Goal: Task Accomplishment & Management: Manage account settings

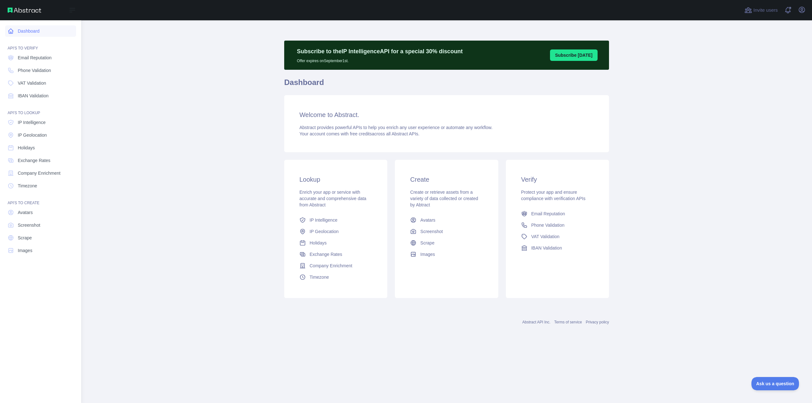
click at [27, 32] on link "Dashboard" at bounding box center [40, 30] width 71 height 11
click at [37, 60] on span "Email Reputation" at bounding box center [35, 58] width 34 height 6
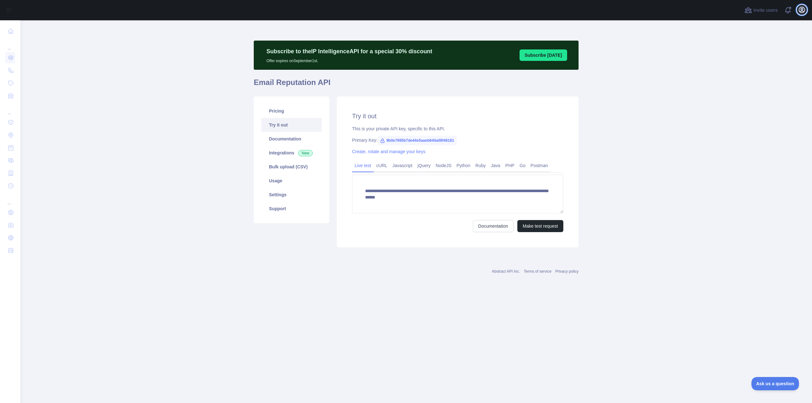
click at [802, 10] on icon "button" at bounding box center [802, 10] width 6 height 6
click at [755, 68] on button "Billing" at bounding box center [771, 68] width 71 height 11
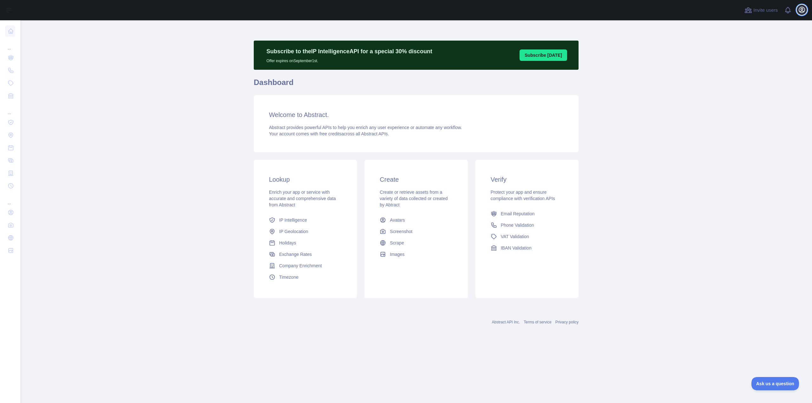
click at [800, 11] on icon "button" at bounding box center [802, 10] width 8 height 8
click at [768, 55] on link "Organization" at bounding box center [771, 57] width 71 height 11
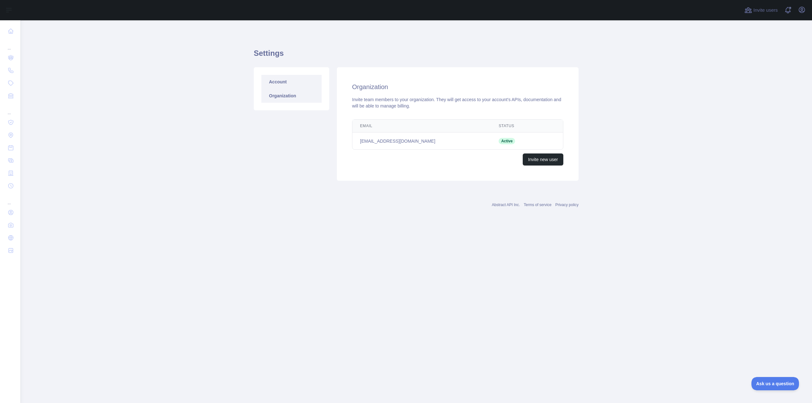
click at [288, 81] on link "Account" at bounding box center [291, 82] width 60 height 14
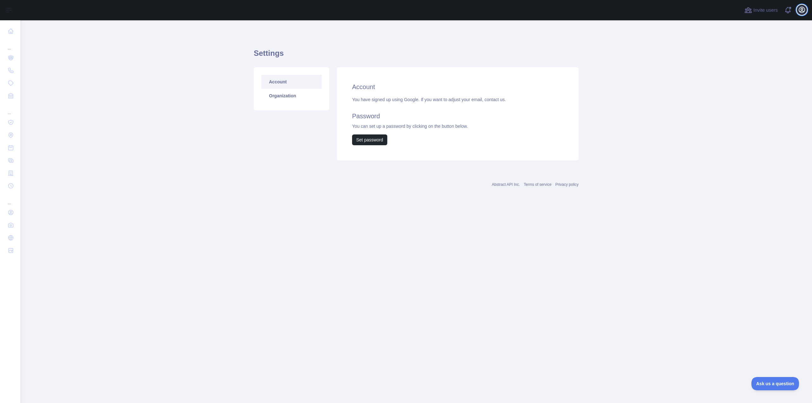
click at [803, 11] on icon "button" at bounding box center [802, 10] width 6 height 6
click at [761, 68] on button "Billing" at bounding box center [771, 68] width 71 height 11
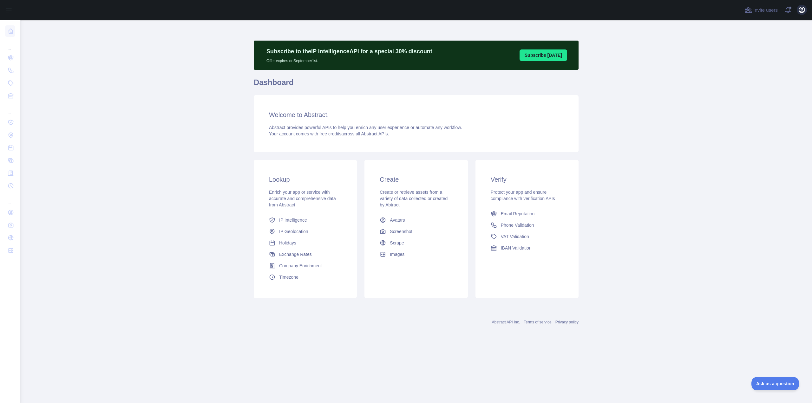
click at [806, 9] on div "Invite users View notifications Open user menu" at bounding box center [415, 10] width 791 height 20
click at [804, 10] on icon "button" at bounding box center [802, 10] width 6 height 6
click at [752, 44] on link "Account settings" at bounding box center [771, 45] width 71 height 11
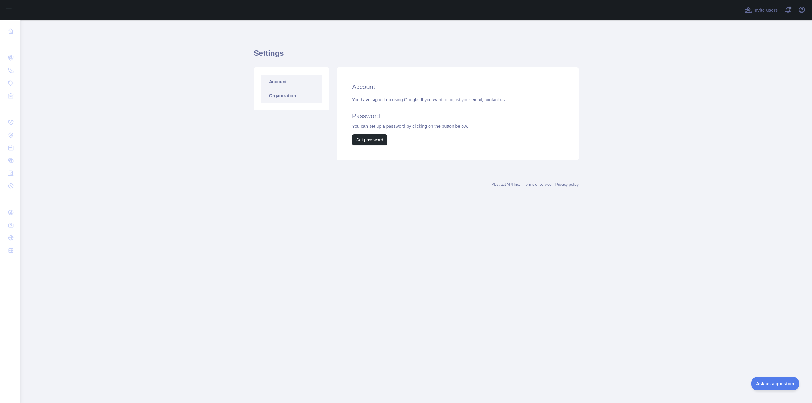
click at [302, 94] on link "Organization" at bounding box center [291, 96] width 60 height 14
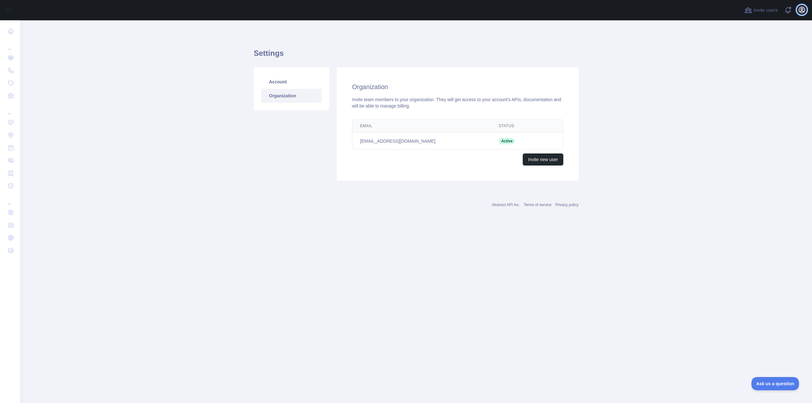
click at [798, 13] on icon "button" at bounding box center [802, 10] width 8 height 8
click at [772, 66] on button "Billing" at bounding box center [771, 68] width 71 height 11
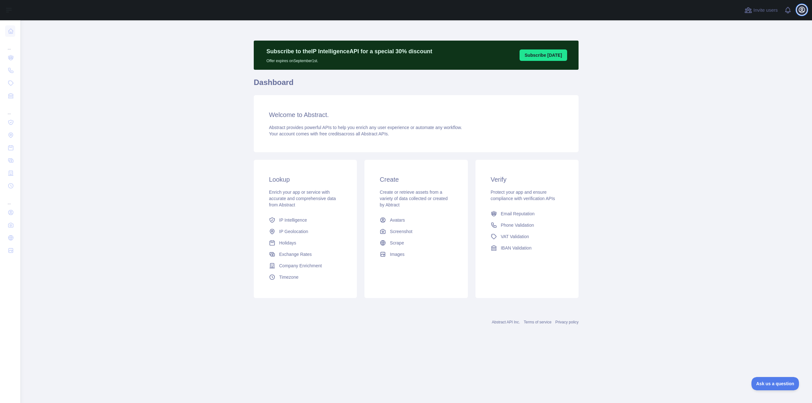
click at [800, 11] on icon "button" at bounding box center [802, 10] width 8 height 8
click at [778, 50] on link "Account settings" at bounding box center [771, 45] width 71 height 11
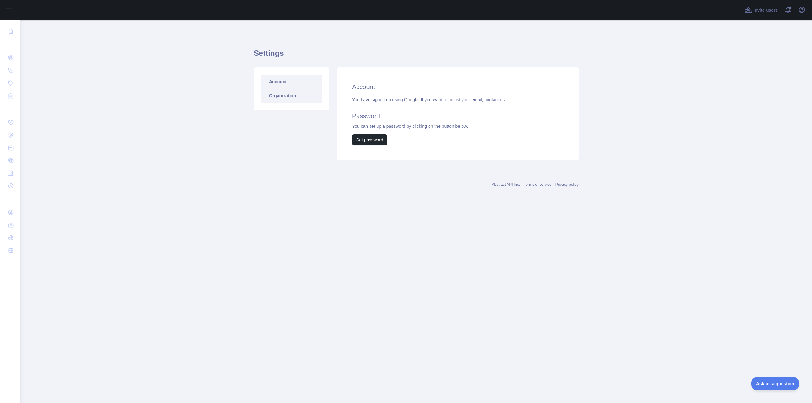
click at [280, 94] on link "Organization" at bounding box center [291, 96] width 60 height 14
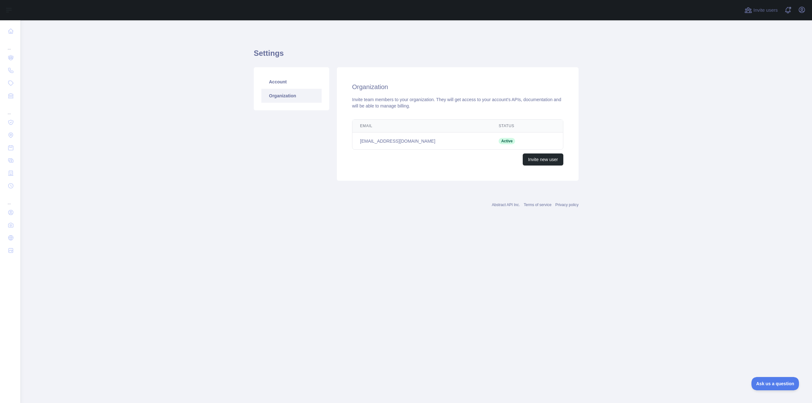
click at [805, 5] on div "Open user menu" at bounding box center [802, 10] width 10 height 11
click at [802, 10] on icon "button" at bounding box center [802, 10] width 8 height 8
click at [760, 60] on link "Organization" at bounding box center [771, 57] width 71 height 11
click at [799, 12] on icon "button" at bounding box center [802, 10] width 6 height 6
click at [769, 47] on link "Account settings" at bounding box center [771, 45] width 71 height 11
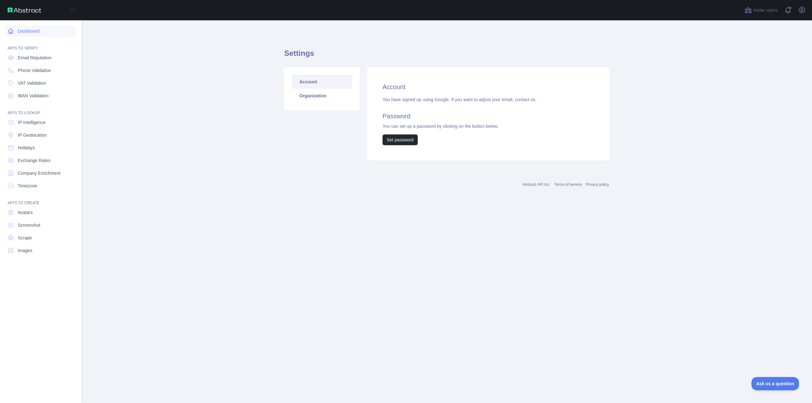
click at [33, 29] on link "Dashboard" at bounding box center [40, 30] width 71 height 11
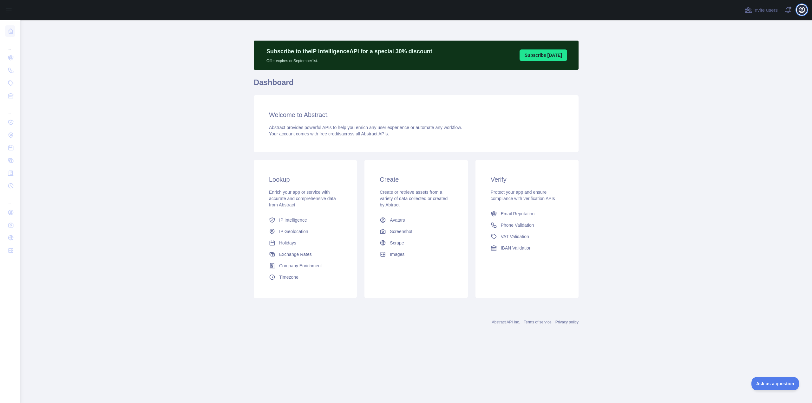
click at [801, 10] on icon "button" at bounding box center [802, 10] width 6 height 6
click at [694, 89] on main "Subscribe to the IP Intelligence API for a special 30 % discount Offer expires …" at bounding box center [415, 211] width 791 height 383
click at [789, 11] on span at bounding box center [790, 10] width 13 height 20
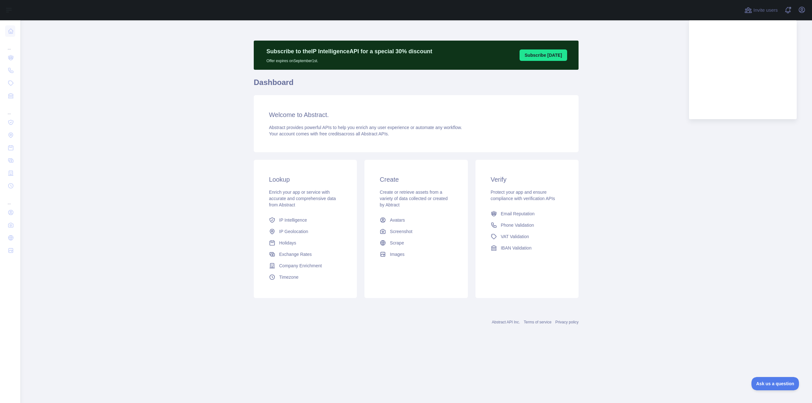
click at [662, 78] on main "Subscribe to the IP Intelligence API for a special 30 % discount Offer expires …" at bounding box center [415, 211] width 791 height 383
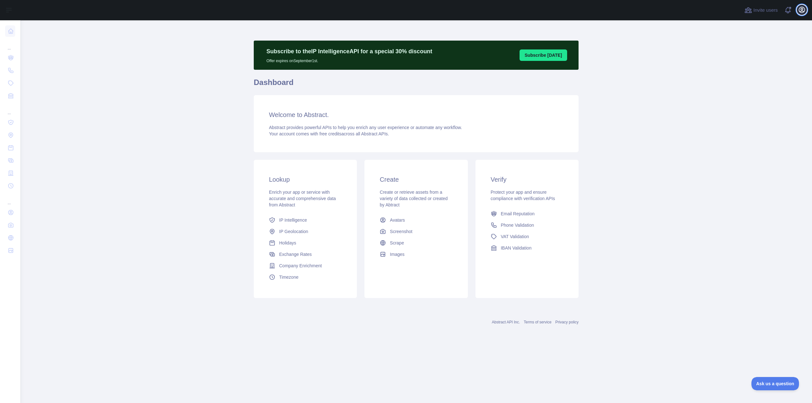
click at [801, 5] on button "Open user menu" at bounding box center [802, 10] width 10 height 10
click at [762, 69] on button "Billing" at bounding box center [771, 68] width 71 height 11
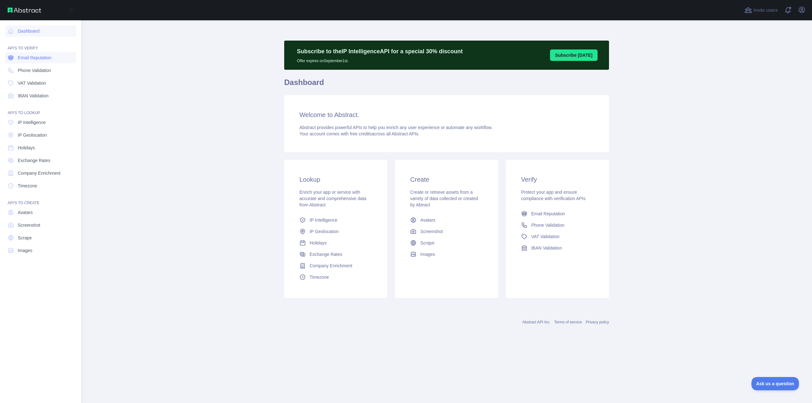
click at [23, 59] on span "Email Reputation" at bounding box center [35, 58] width 34 height 6
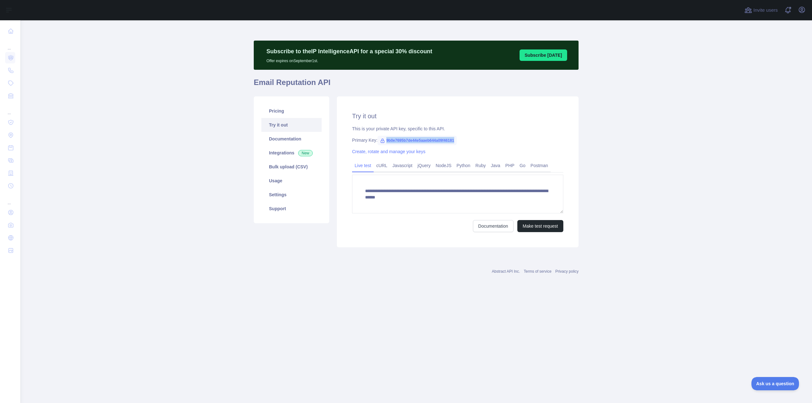
drag, startPoint x: 386, startPoint y: 140, endPoint x: 456, endPoint y: 143, distance: 70.8
click at [456, 143] on span "9b0e7695b7de44e5aaeb644a09f46181" at bounding box center [416, 141] width 79 height 10
copy span "9b0e7695b7de44e5aaeb644a09f46181"
click at [284, 184] on link "Usage" at bounding box center [291, 181] width 60 height 14
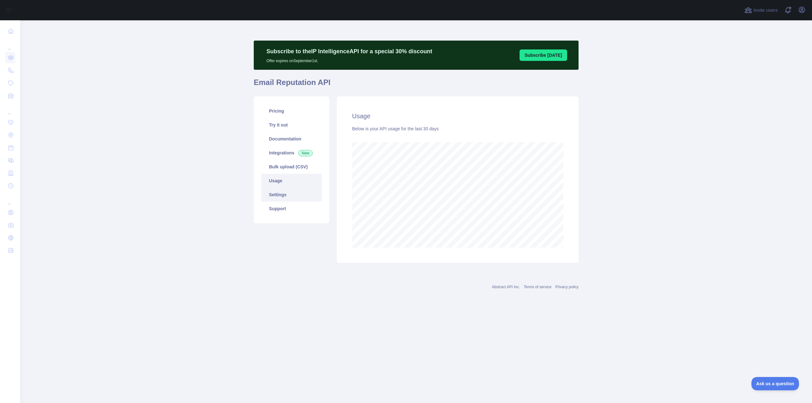
scroll to position [383, 791]
click at [296, 115] on link "Pricing" at bounding box center [291, 111] width 60 height 14
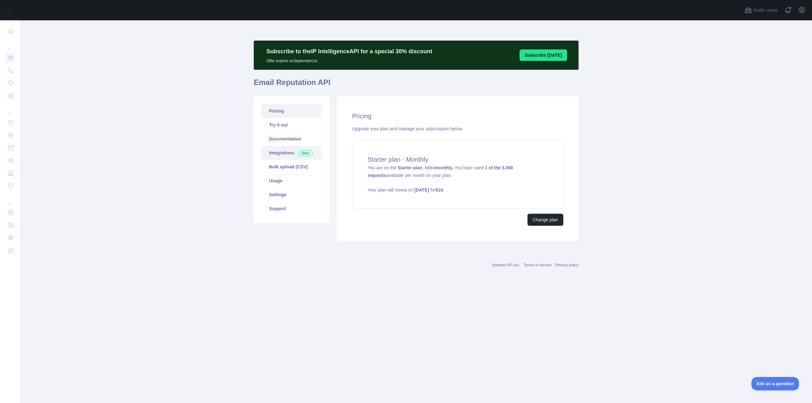
click at [303, 150] on span "New" at bounding box center [305, 153] width 15 height 6
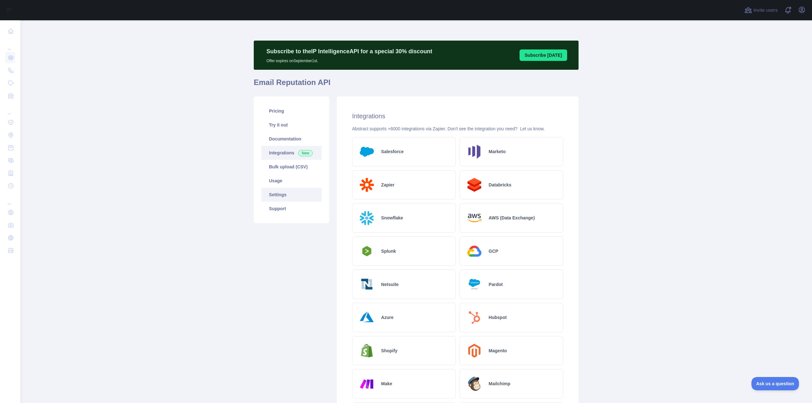
click at [286, 194] on link "Settings" at bounding box center [291, 195] width 60 height 14
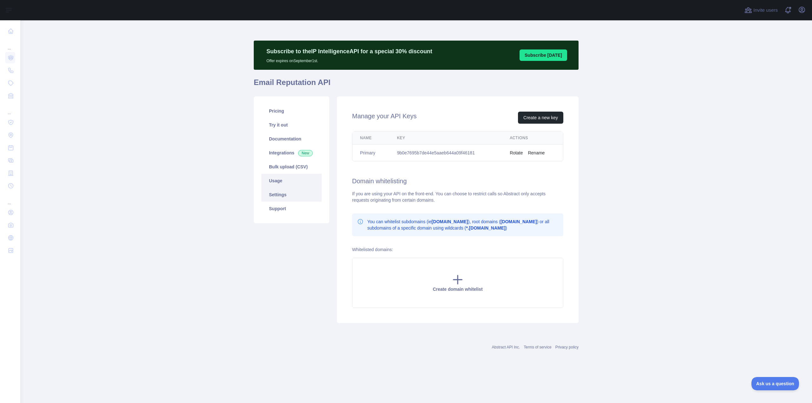
click at [286, 180] on link "Usage" at bounding box center [291, 181] width 60 height 14
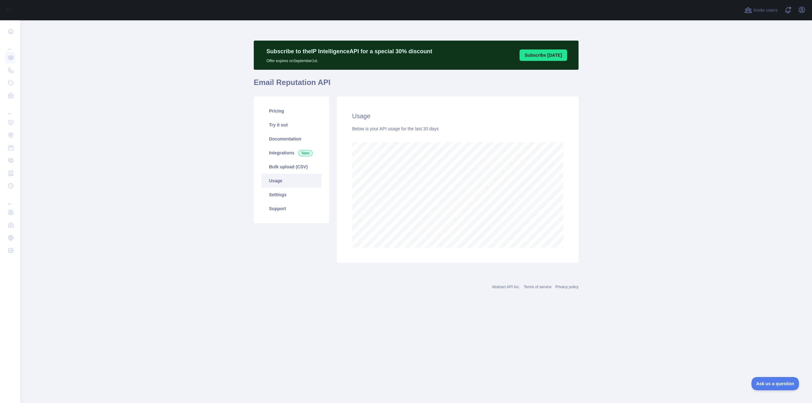
scroll to position [383, 791]
click at [296, 193] on link "Settings" at bounding box center [291, 195] width 60 height 14
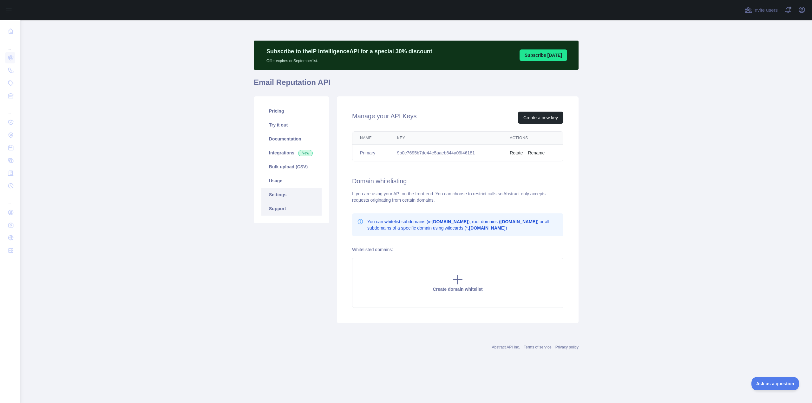
click at [296, 210] on link "Support" at bounding box center [291, 209] width 60 height 14
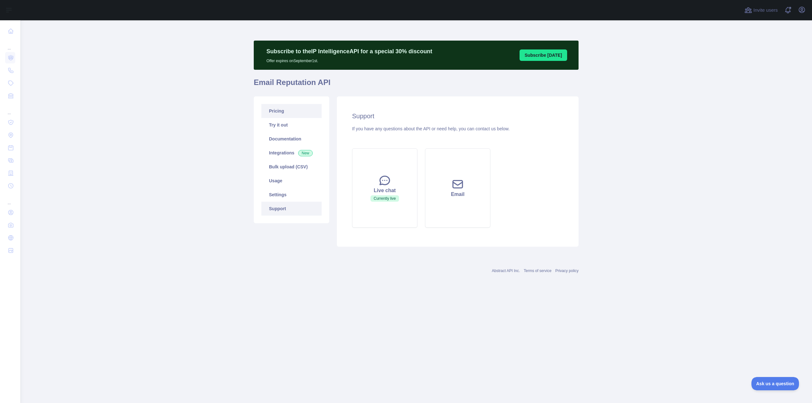
click at [299, 116] on link "Pricing" at bounding box center [291, 111] width 60 height 14
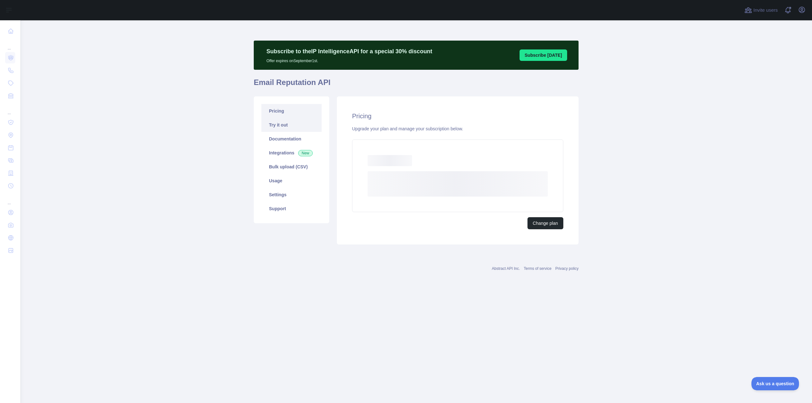
click at [297, 130] on link "Try it out" at bounding box center [291, 125] width 60 height 14
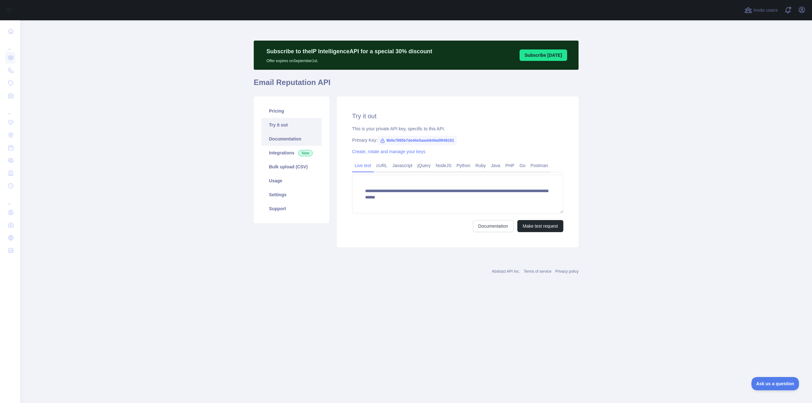
click at [298, 145] on link "Documentation" at bounding box center [291, 139] width 60 height 14
click at [288, 179] on link "Usage" at bounding box center [291, 181] width 60 height 14
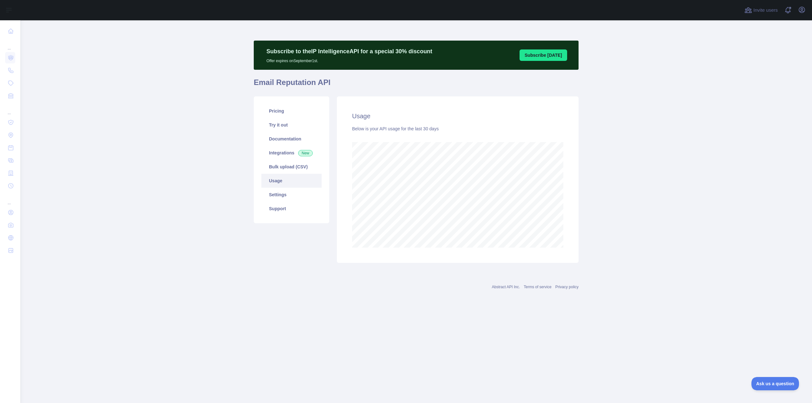
scroll to position [383, 791]
click at [805, 7] on icon "button" at bounding box center [802, 10] width 8 height 8
click at [712, 180] on main "Subscribe to the IP Intelligence API for a special 30 % discount Offer expires …" at bounding box center [415, 211] width 791 height 383
click at [289, 156] on link "Integrations New" at bounding box center [291, 153] width 60 height 14
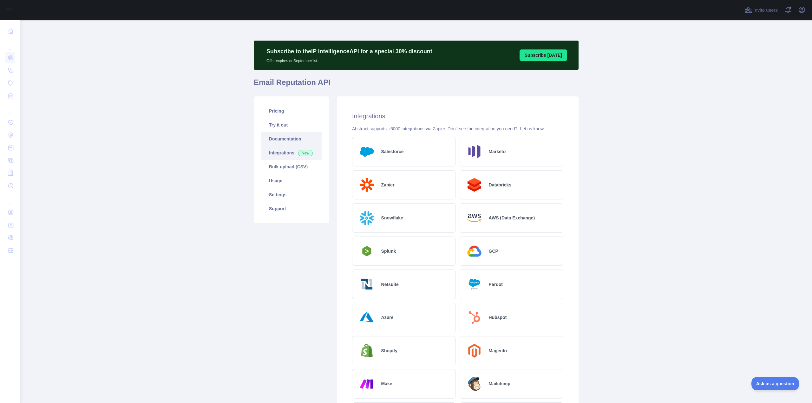
click at [281, 142] on link "Documentation" at bounding box center [291, 139] width 60 height 14
click at [298, 191] on link "Settings" at bounding box center [291, 195] width 60 height 14
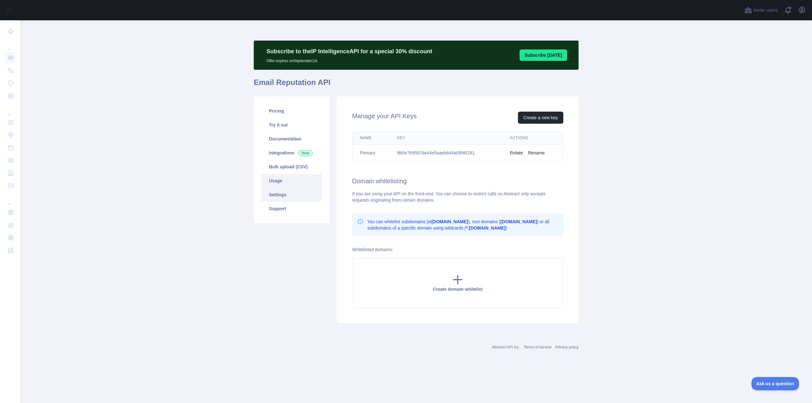
click at [295, 177] on link "Usage" at bounding box center [291, 181] width 60 height 14
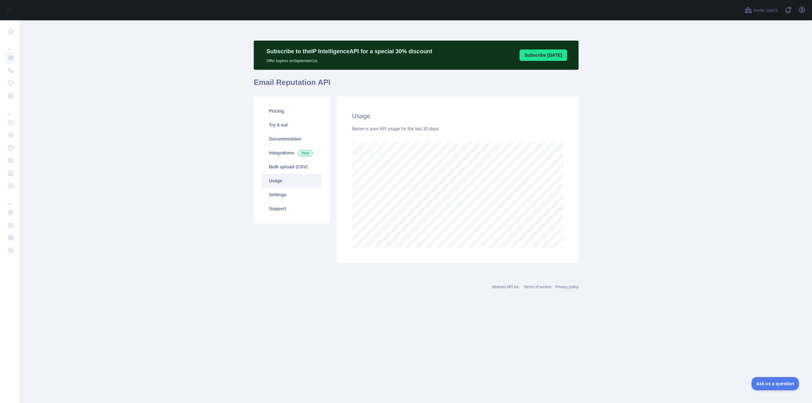
scroll to position [383, 791]
click at [654, 137] on main "Subscribe to the IP Intelligence API for a special 30 % discount Offer expires …" at bounding box center [415, 211] width 791 height 383
click at [289, 139] on link "Documentation" at bounding box center [291, 139] width 60 height 14
click at [802, 9] on icon "button" at bounding box center [802, 10] width 8 height 8
click at [756, 68] on button "Billing" at bounding box center [771, 68] width 71 height 11
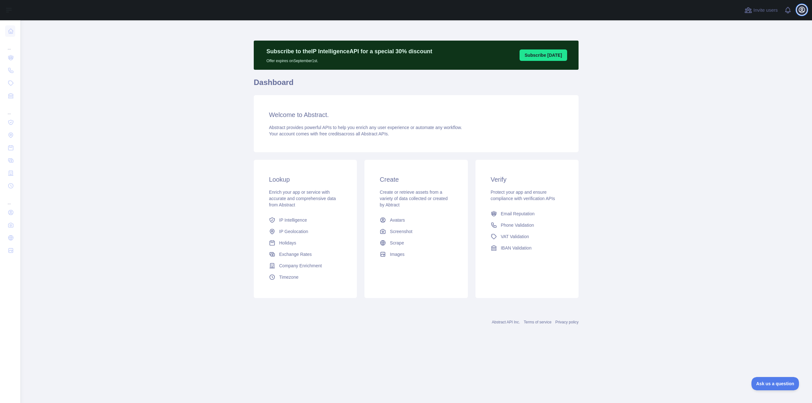
click at [803, 10] on icon "button" at bounding box center [802, 10] width 8 height 8
click at [775, 46] on link "Account settings" at bounding box center [771, 45] width 71 height 11
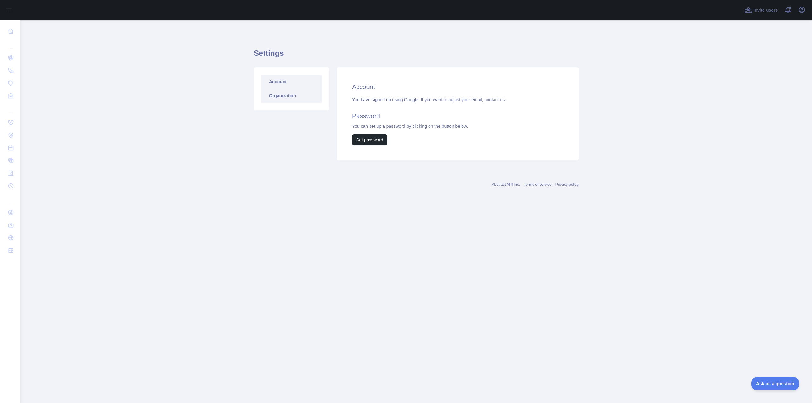
click at [313, 94] on link "Organization" at bounding box center [291, 96] width 60 height 14
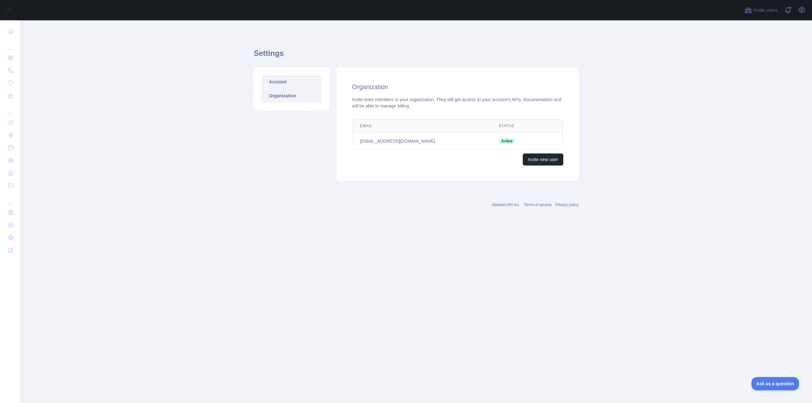
click at [301, 77] on link "Account" at bounding box center [291, 82] width 60 height 14
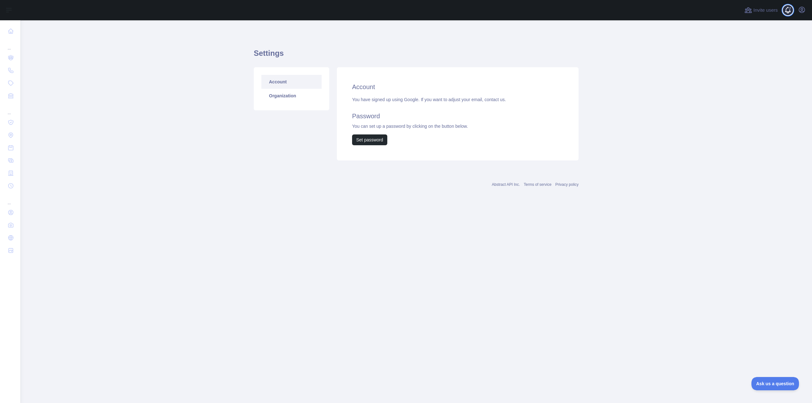
click at [792, 8] on span at bounding box center [790, 10] width 13 height 20
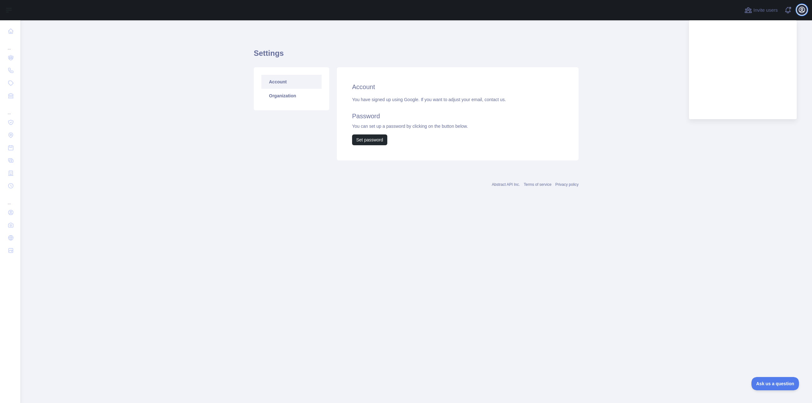
click at [801, 10] on icon "button" at bounding box center [802, 10] width 6 height 6
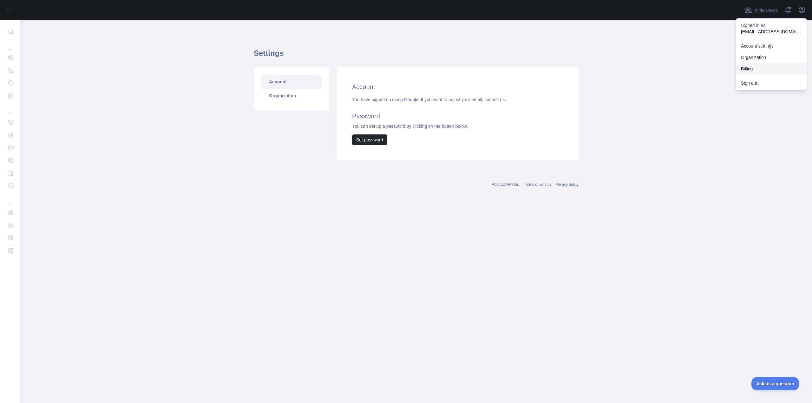
click at [766, 68] on button "Billing" at bounding box center [771, 68] width 71 height 11
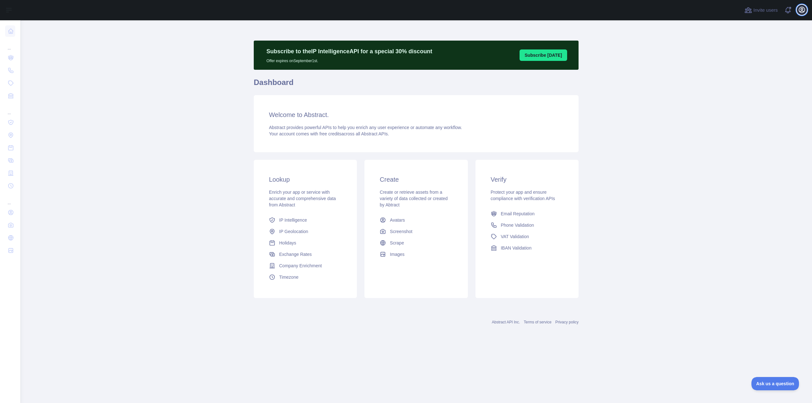
click at [801, 12] on icon "button" at bounding box center [802, 10] width 8 height 8
click at [773, 49] on link "Account settings" at bounding box center [771, 45] width 71 height 11
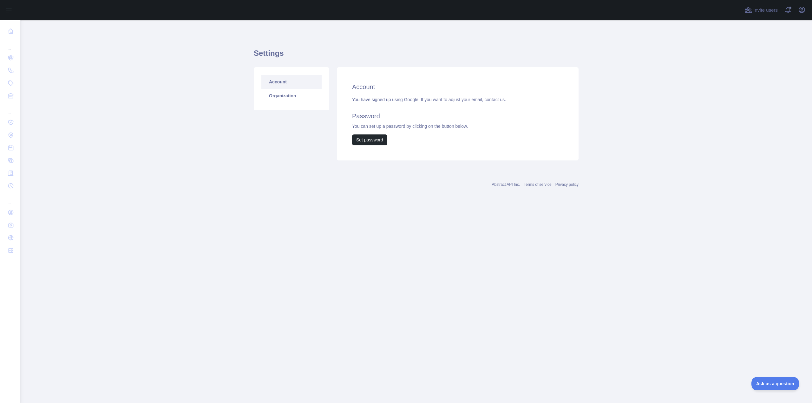
click at [802, 16] on div "Invite users View notifications Open user menu" at bounding box center [775, 10] width 64 height 20
click at [803, 11] on icon "button" at bounding box center [802, 10] width 6 height 6
click at [774, 58] on link "Organization" at bounding box center [771, 57] width 71 height 11
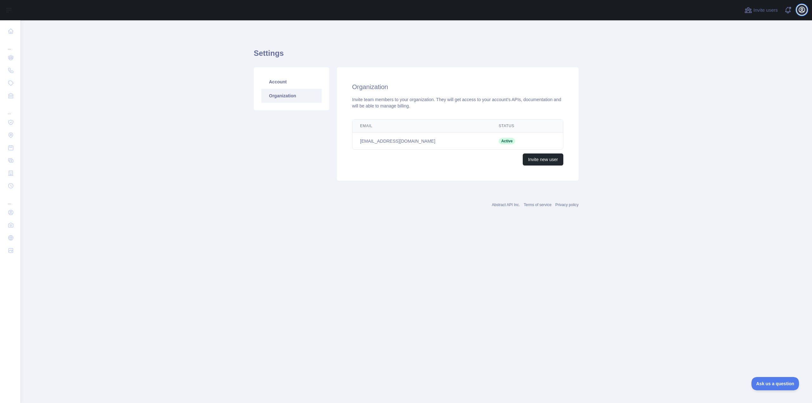
click at [802, 11] on icon "button" at bounding box center [802, 10] width 6 height 6
click at [772, 64] on button "Billing" at bounding box center [771, 68] width 71 height 11
